Goal: Task Accomplishment & Management: Use online tool/utility

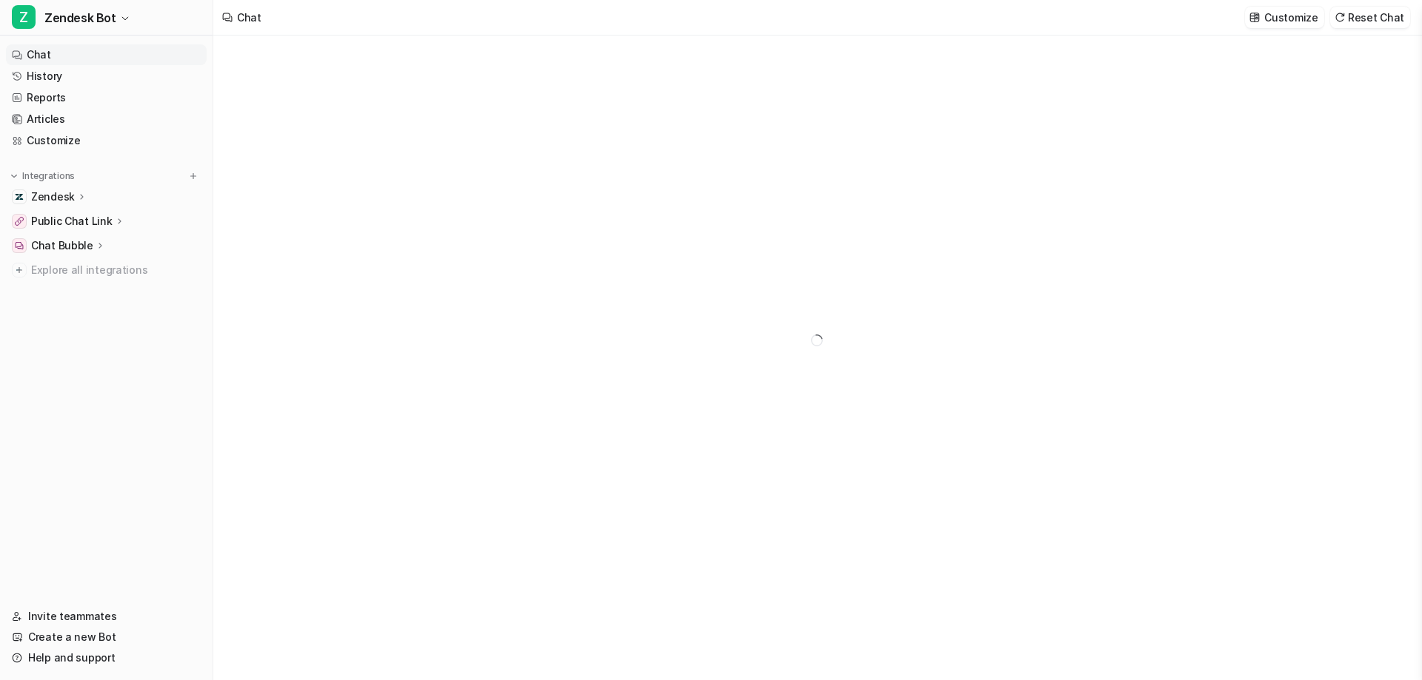
type textarea "**********"
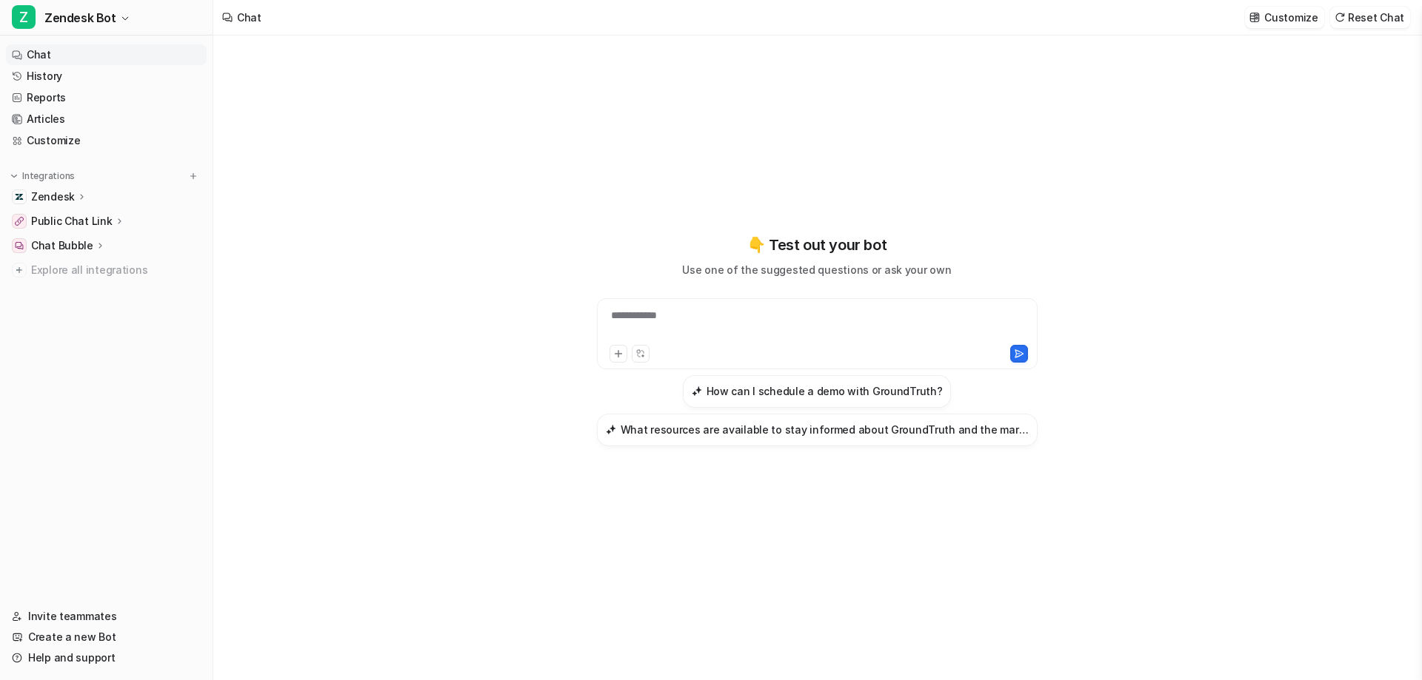
click at [43, 200] on p "Zendesk" at bounding box center [53, 197] width 44 height 15
click at [76, 241] on p "Sources" at bounding box center [63, 240] width 41 height 15
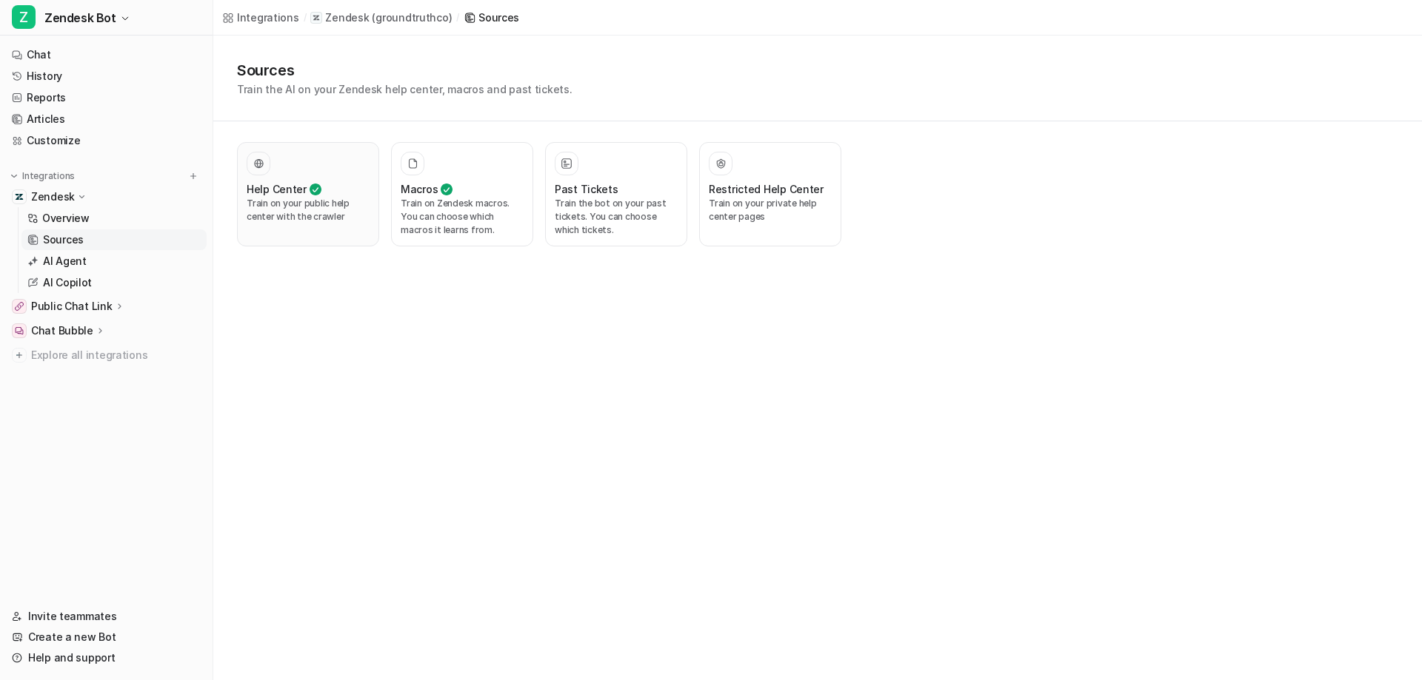
click at [330, 206] on p "Train on your public help center with the crawler" at bounding box center [308, 210] width 123 height 27
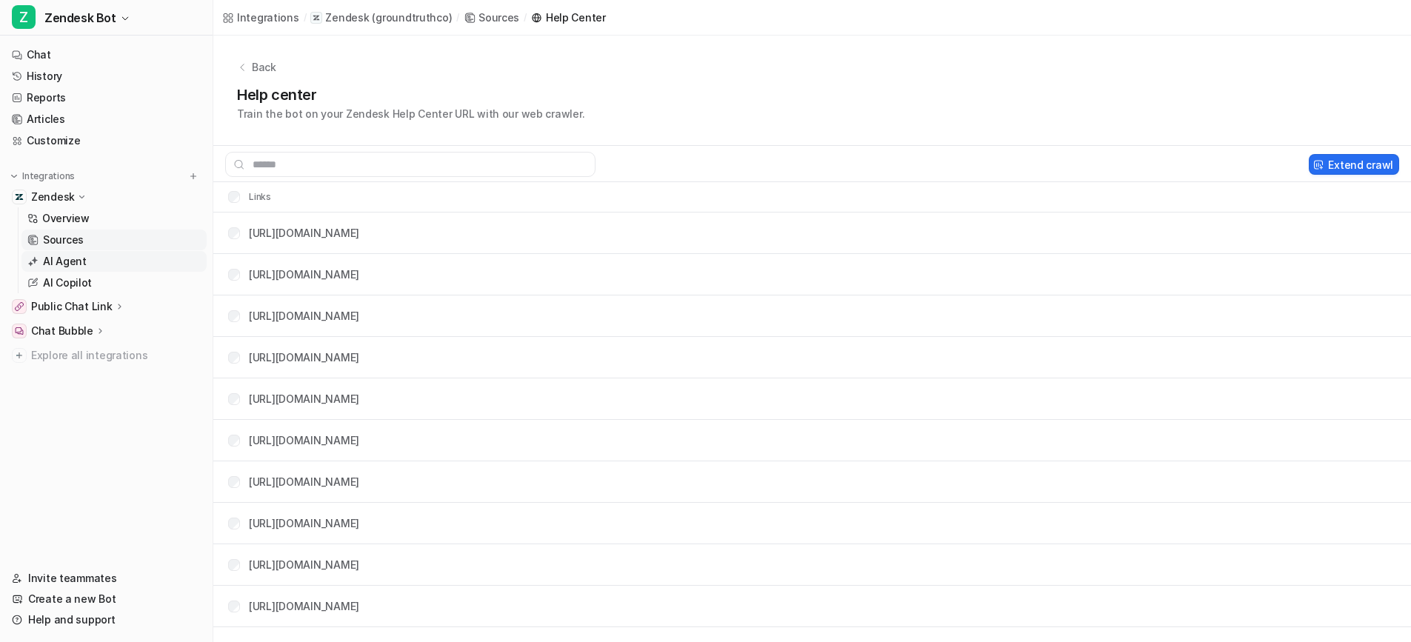
click at [81, 262] on p "AI Agent" at bounding box center [65, 261] width 44 height 15
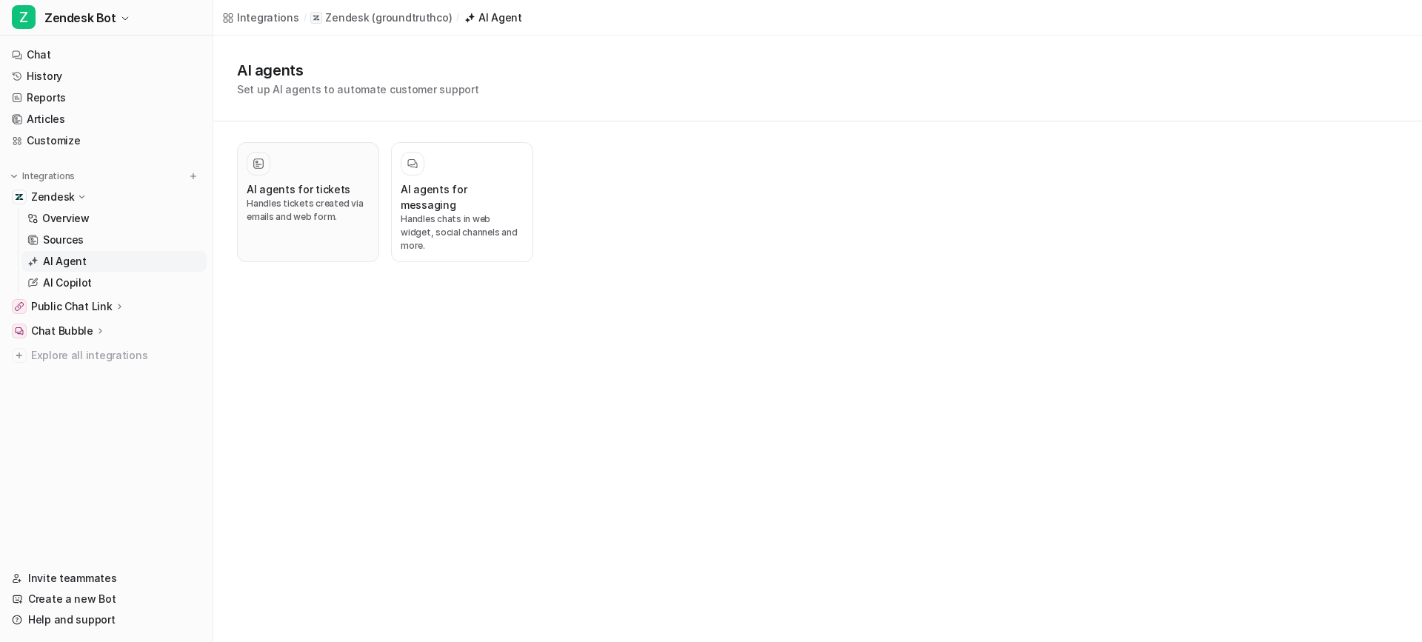
click at [302, 193] on h3 "AI agents for tickets" at bounding box center [299, 189] width 104 height 16
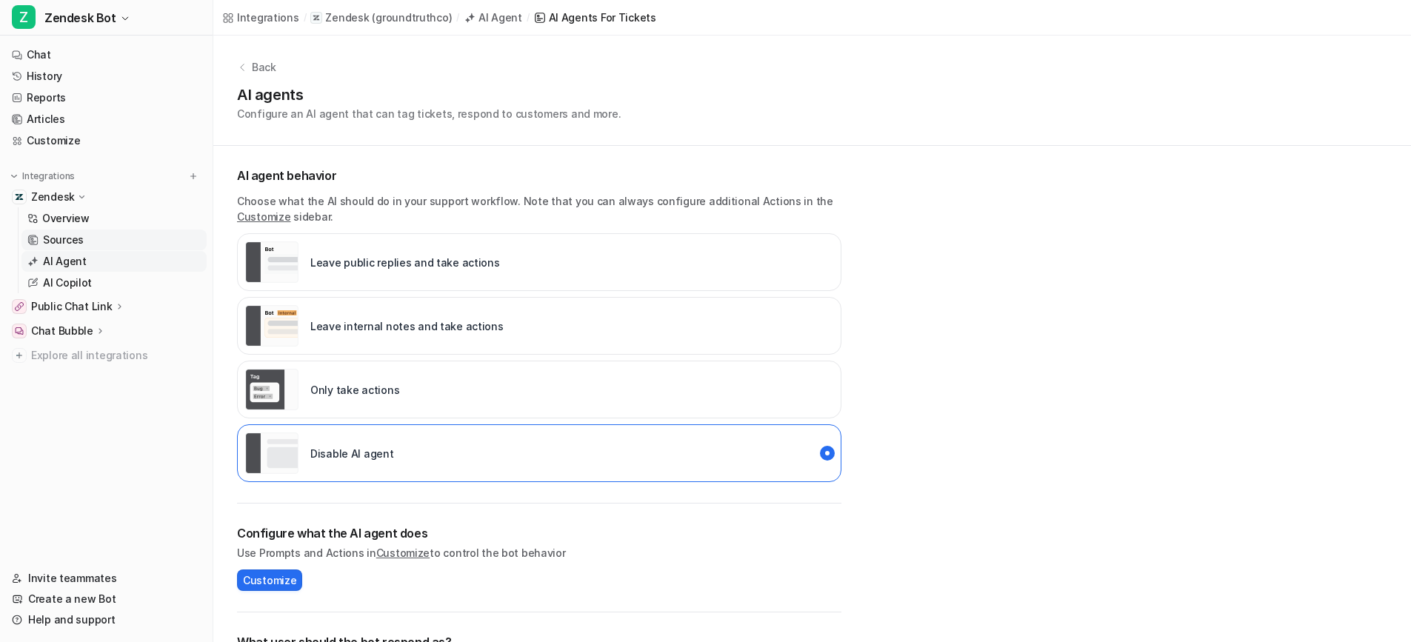
click at [90, 247] on link "Sources" at bounding box center [113, 240] width 185 height 21
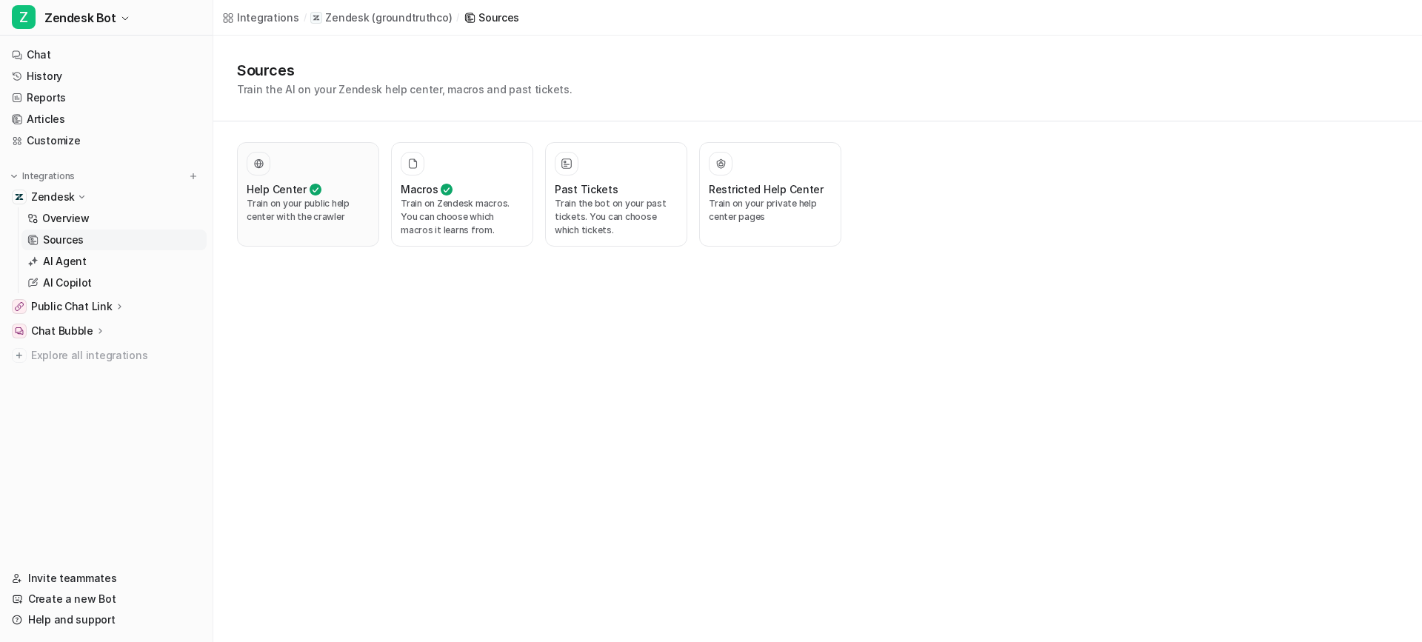
click at [303, 224] on div "Help Center Train on your public help center with the crawler" at bounding box center [308, 194] width 123 height 85
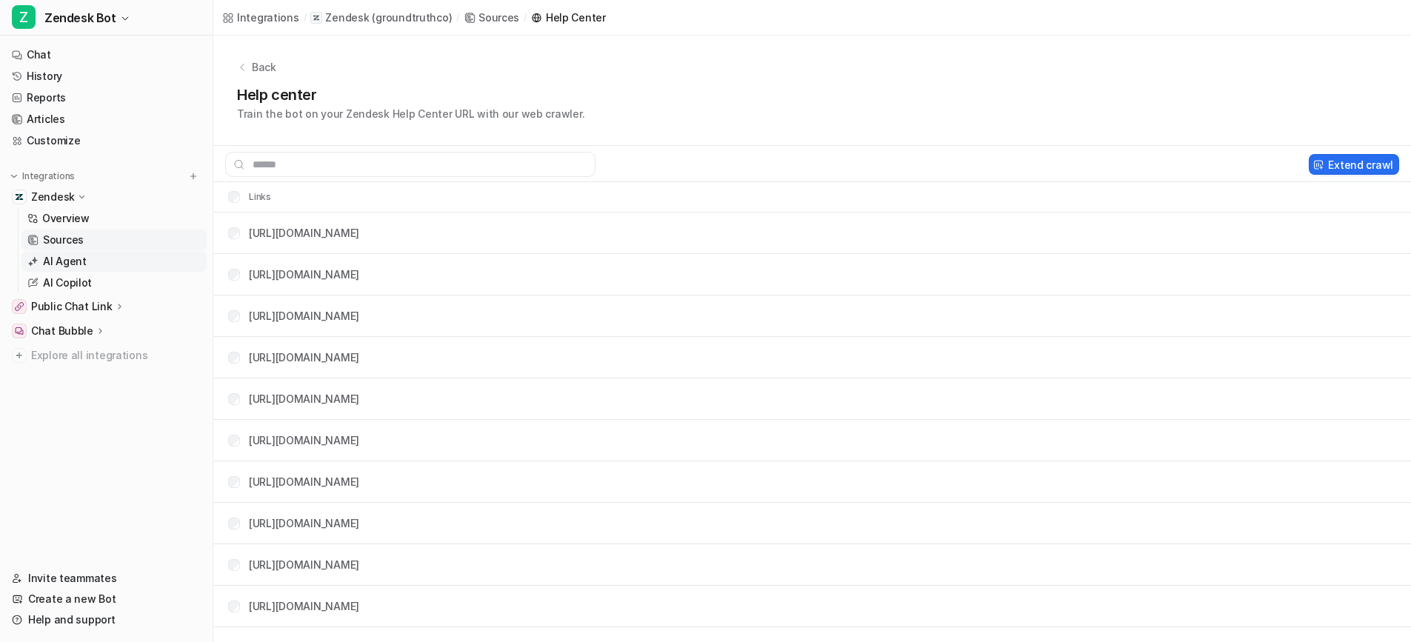
click at [86, 255] on link "AI Agent" at bounding box center [113, 261] width 185 height 21
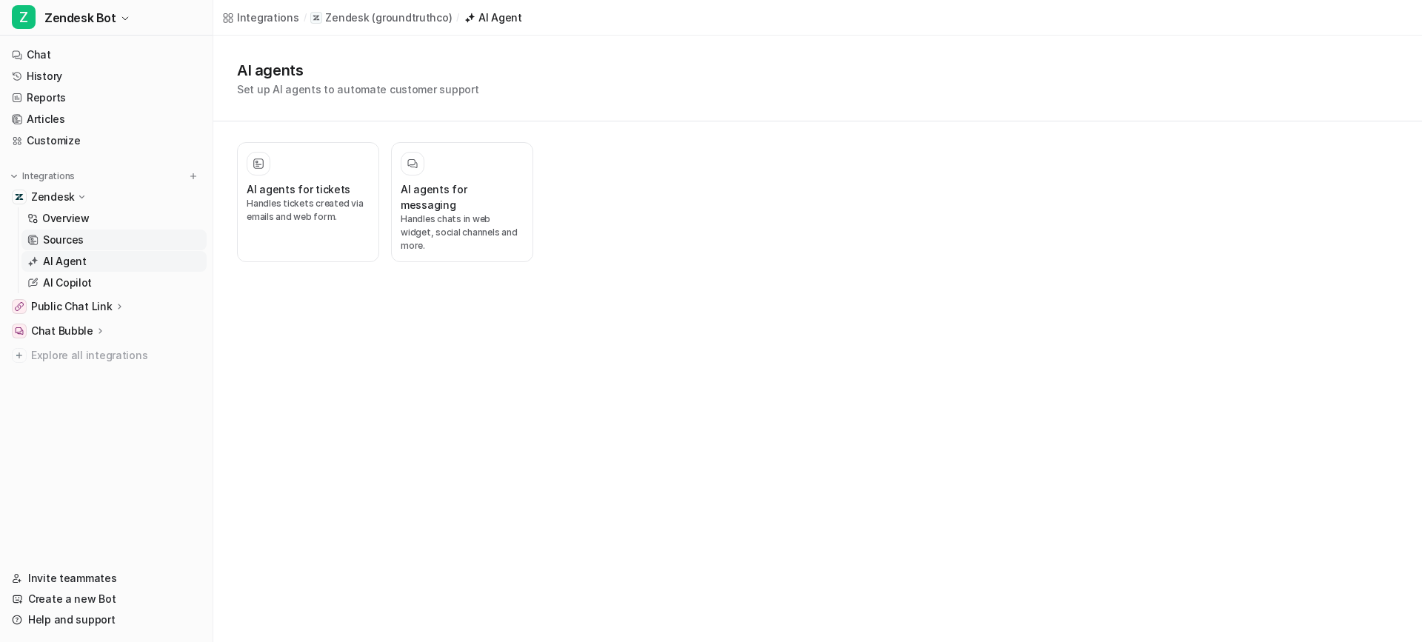
click at [71, 242] on p "Sources" at bounding box center [63, 240] width 41 height 15
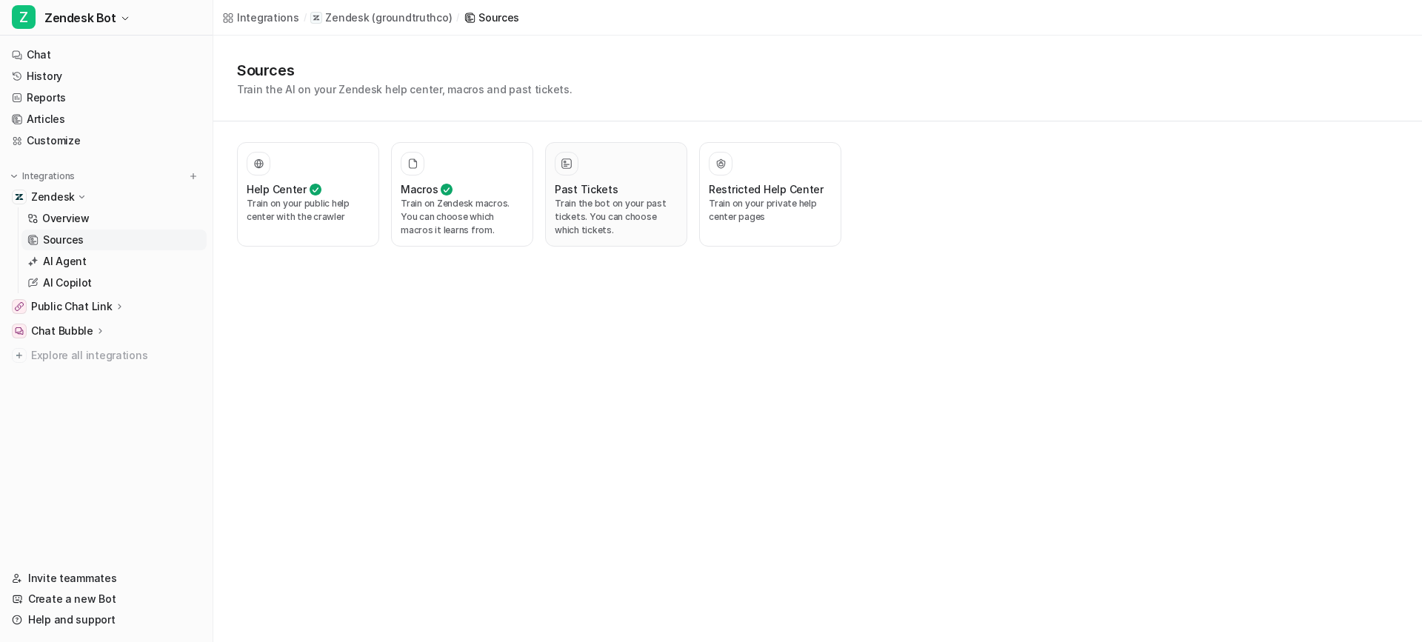
click at [651, 212] on p "Train the bot on your past tickets. You can choose which tickets." at bounding box center [616, 217] width 123 height 40
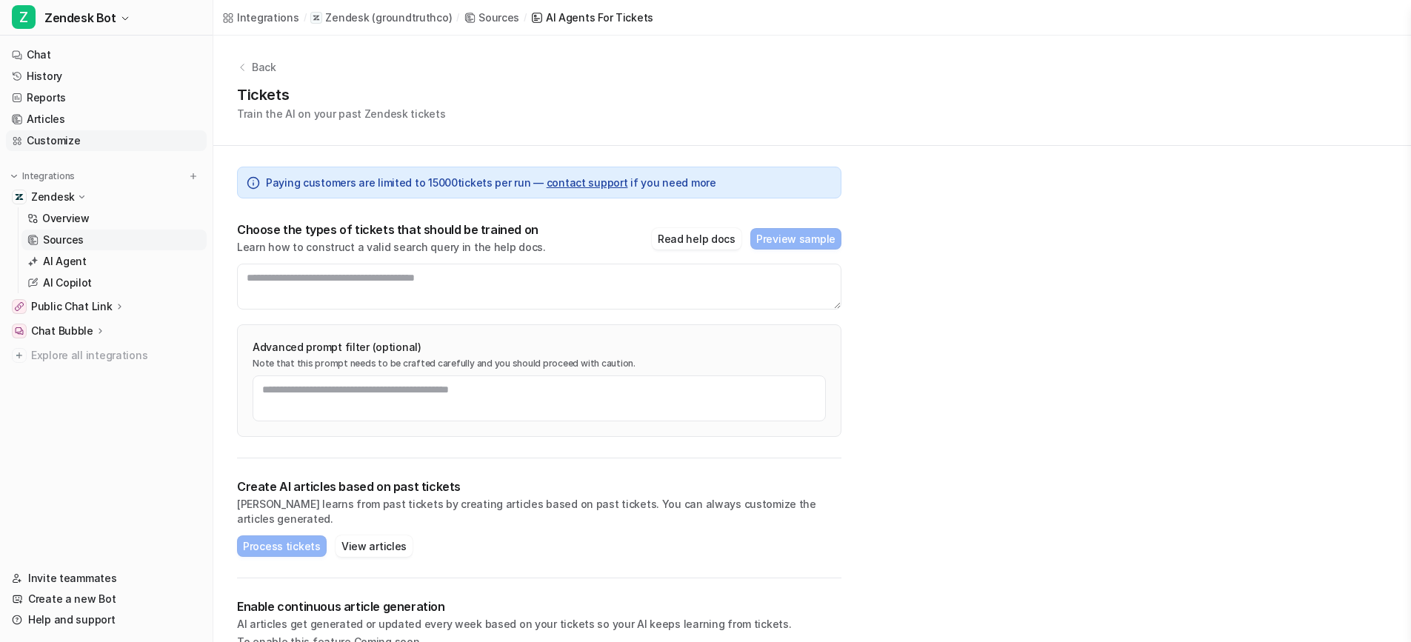
click at [118, 138] on link "Customize" at bounding box center [106, 140] width 201 height 21
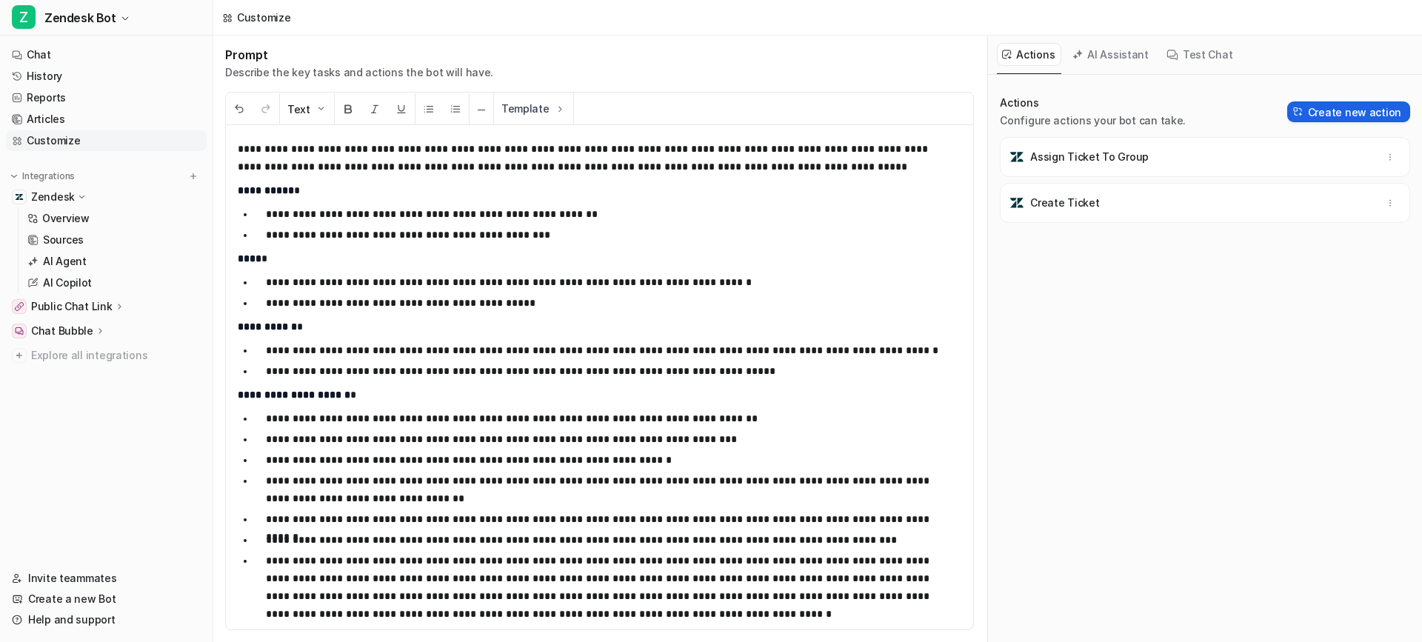
click at [1357, 112] on button "Create new action" at bounding box center [1348, 111] width 123 height 21
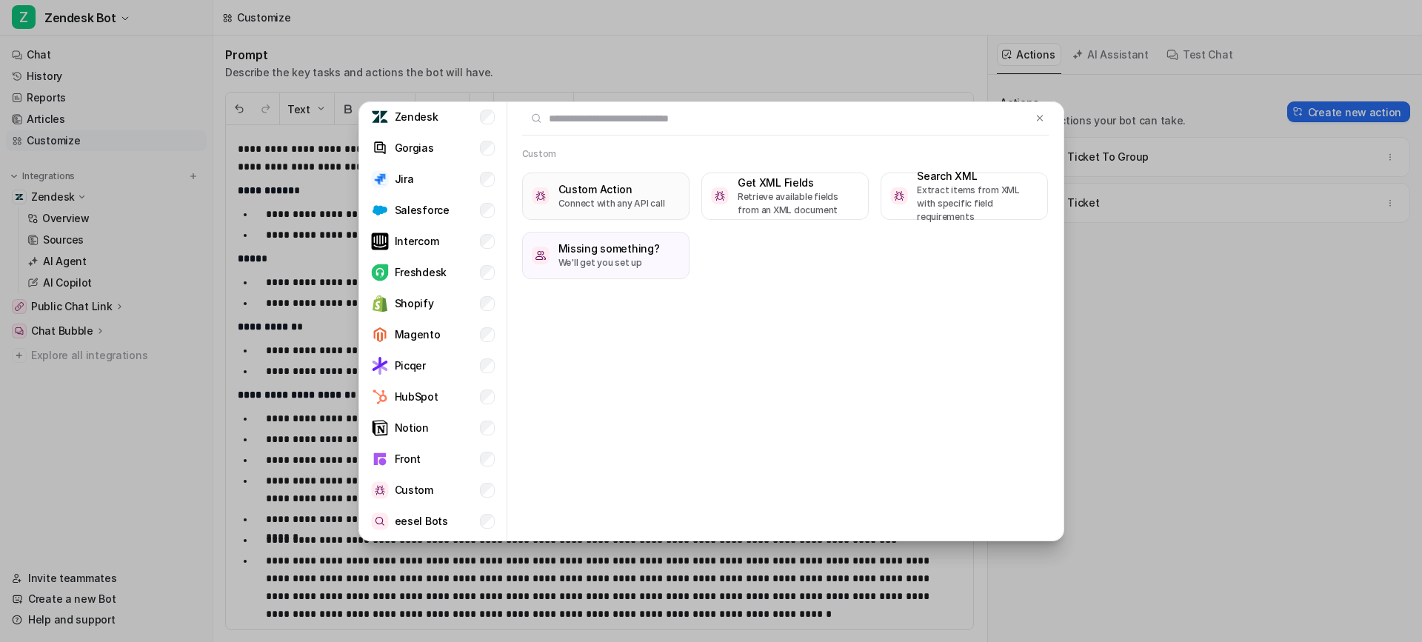
click at [576, 189] on h3 "Custom Action" at bounding box center [611, 189] width 107 height 16
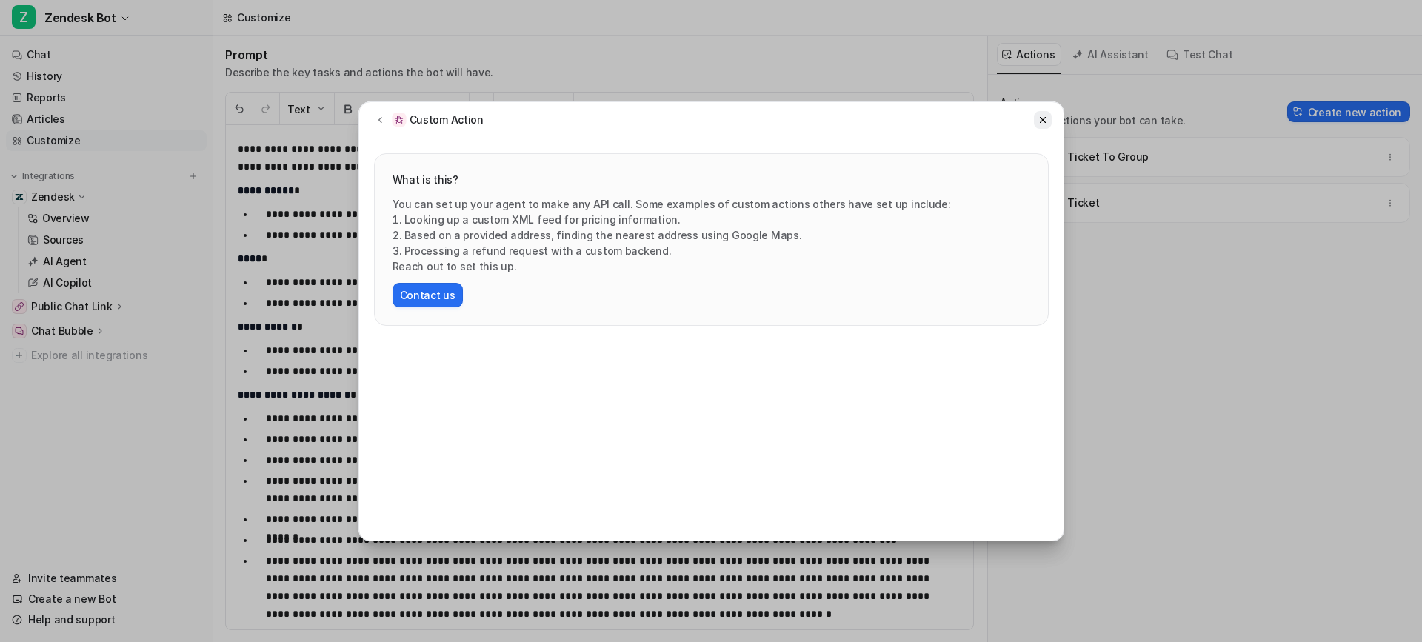
click at [1044, 115] on icon at bounding box center [1042, 120] width 10 height 10
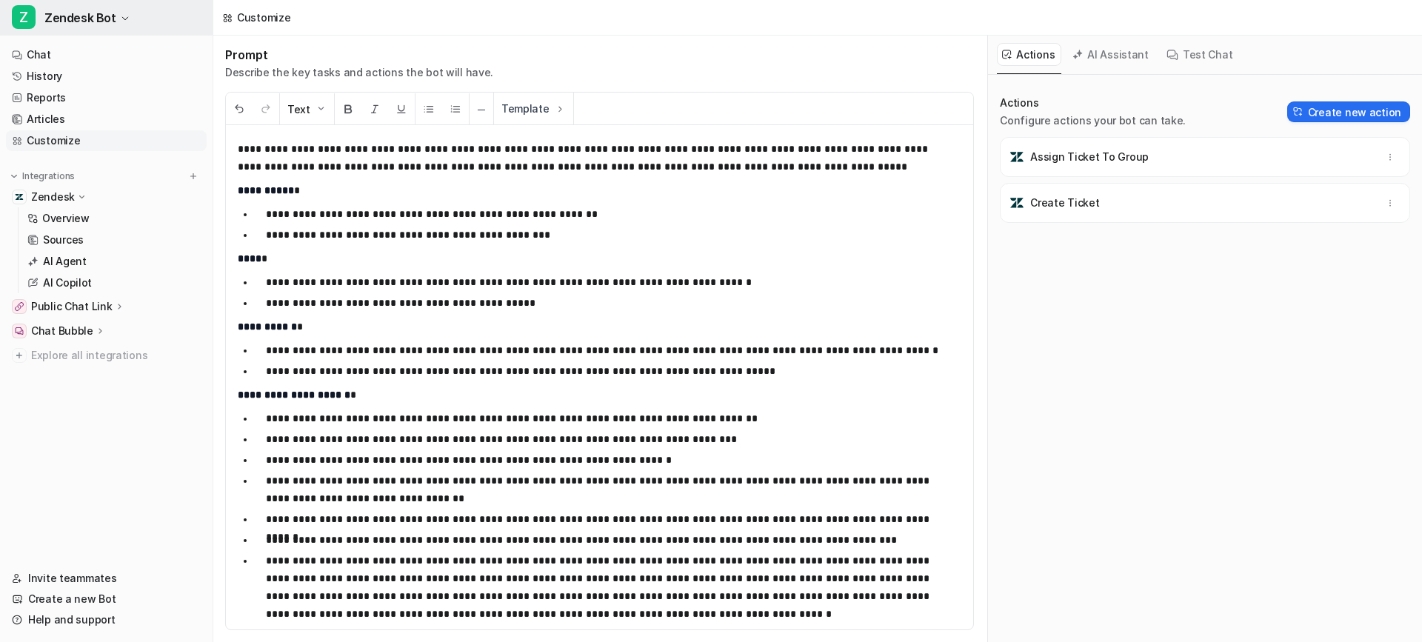
click at [93, 17] on span "Zendesk Bot" at bounding box center [80, 17] width 72 height 21
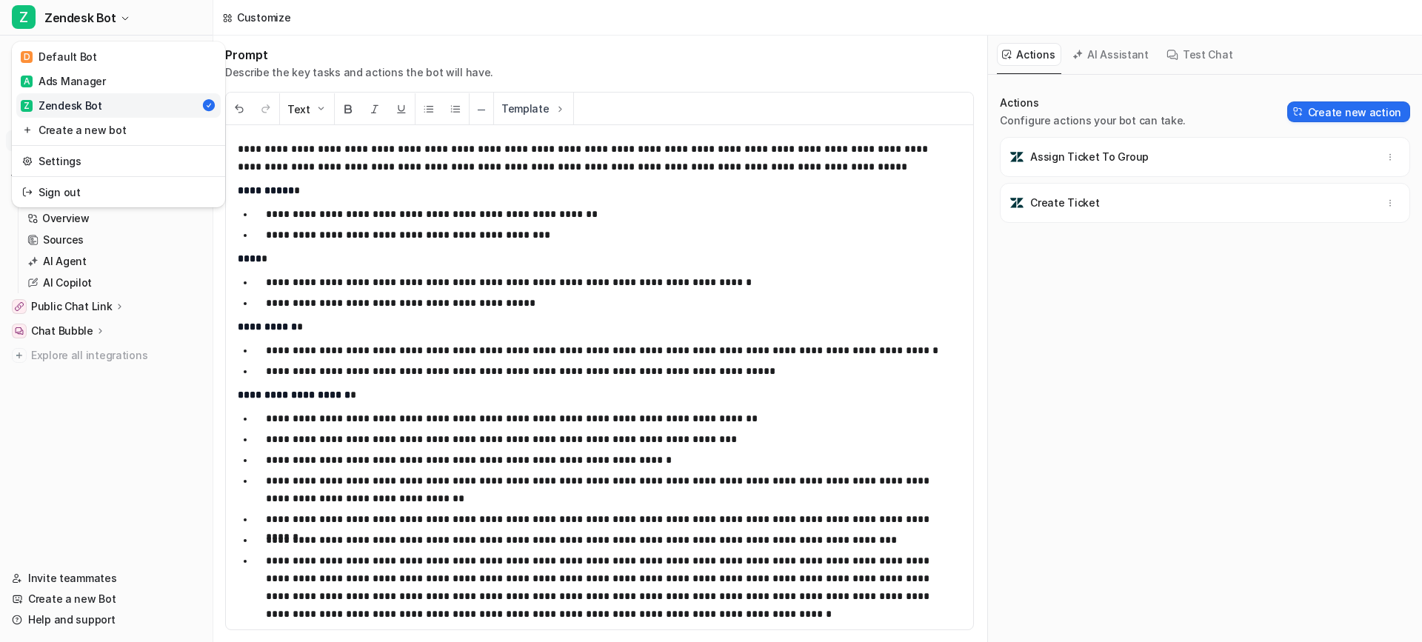
click at [544, 36] on div "**********" at bounding box center [711, 321] width 1422 height 642
click at [517, 115] on button "Template" at bounding box center [533, 109] width 79 height 32
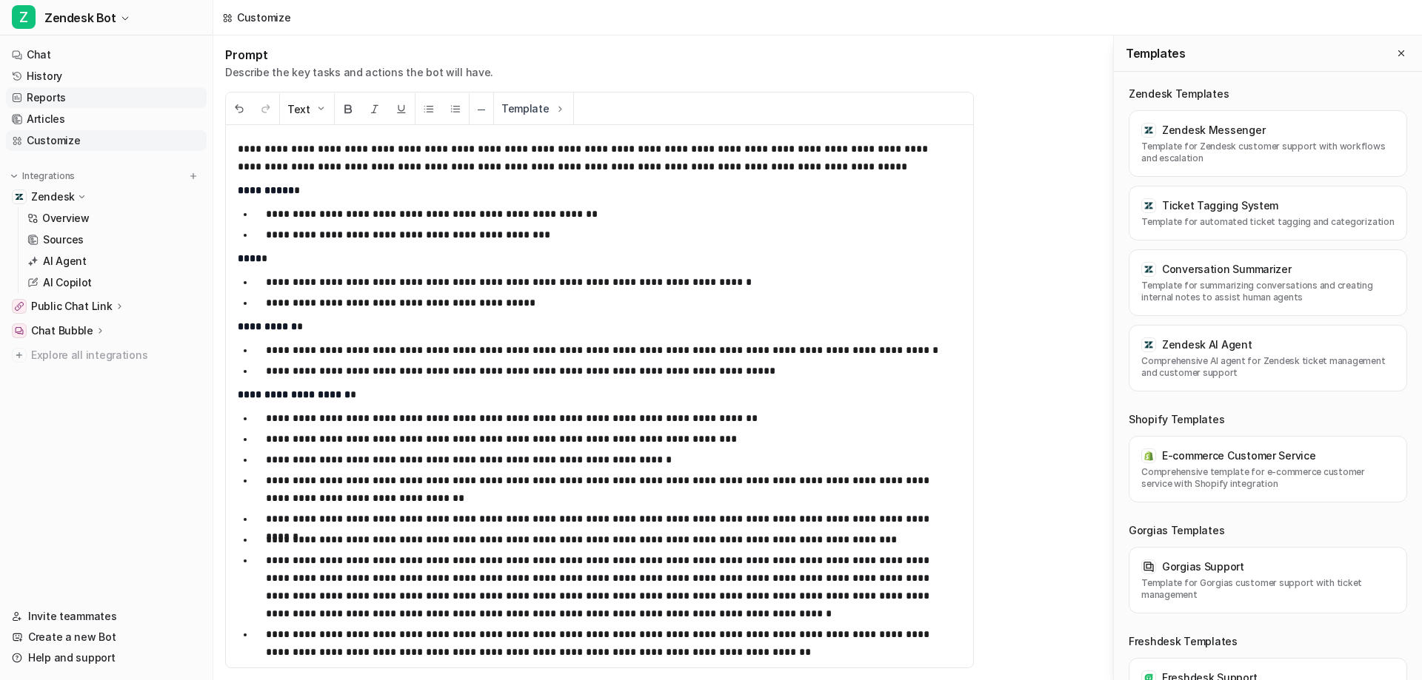
click at [63, 106] on link "Reports" at bounding box center [106, 97] width 201 height 21
